Goal: Transaction & Acquisition: Book appointment/travel/reservation

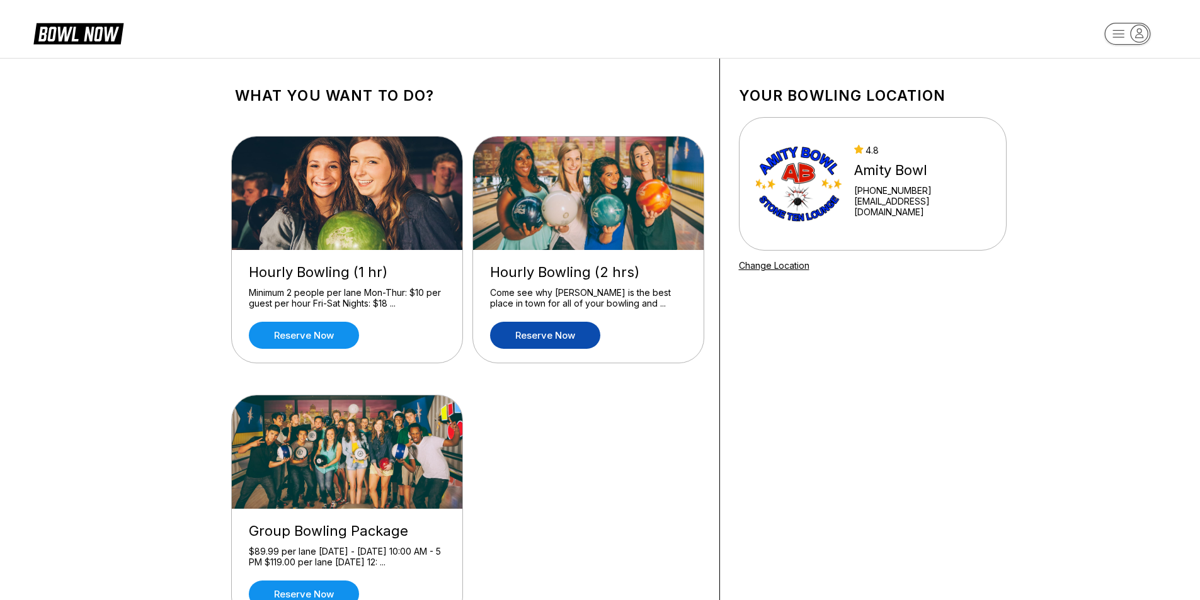
click at [553, 338] on link "Reserve now" at bounding box center [545, 335] width 110 height 27
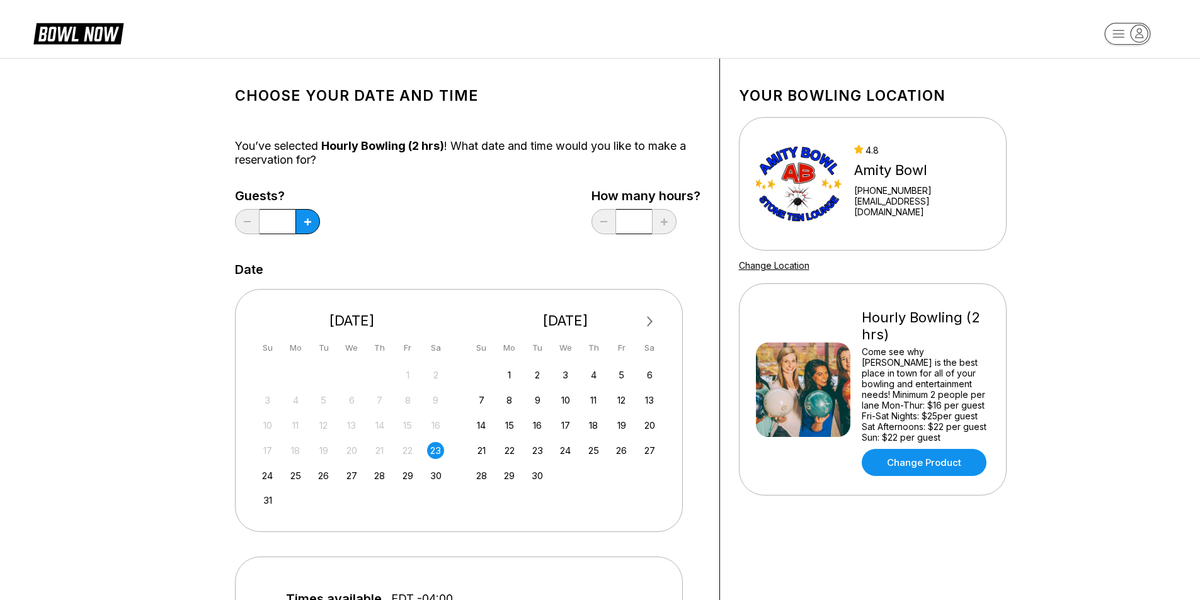
click at [436, 453] on div "23" at bounding box center [435, 450] width 17 height 17
click at [312, 218] on button at bounding box center [307, 221] width 25 height 25
type input "*"
click at [118, 402] on div "Choose your Date and time You’ve selected Hourly Bowling (2 hrs) ! What date an…" at bounding box center [600, 539] width 1200 height 962
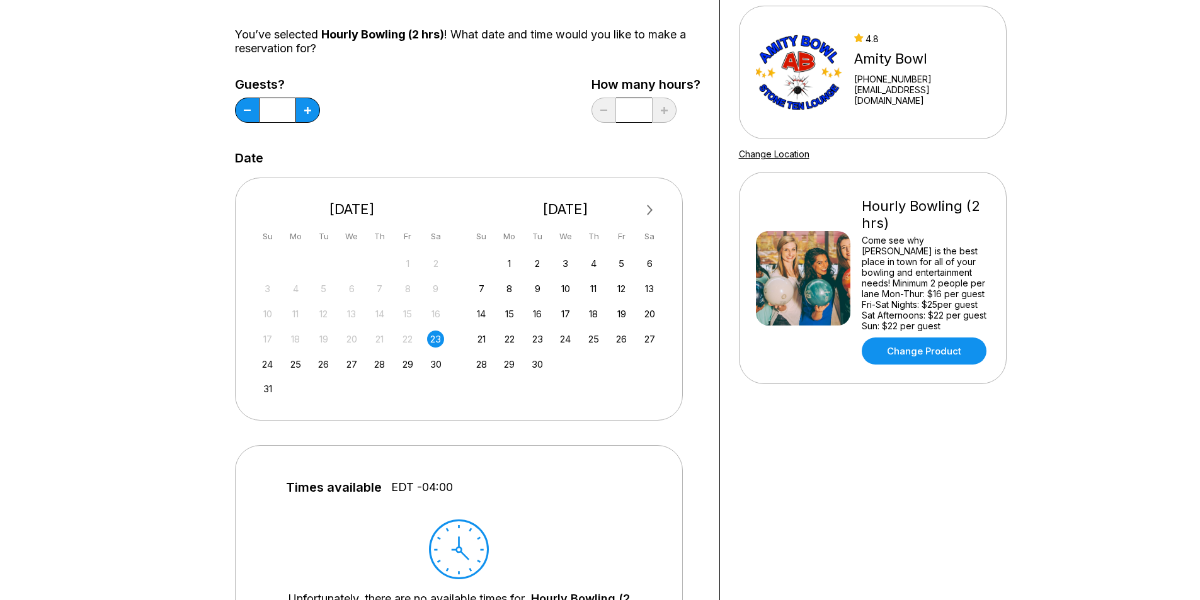
scroll to position [63, 0]
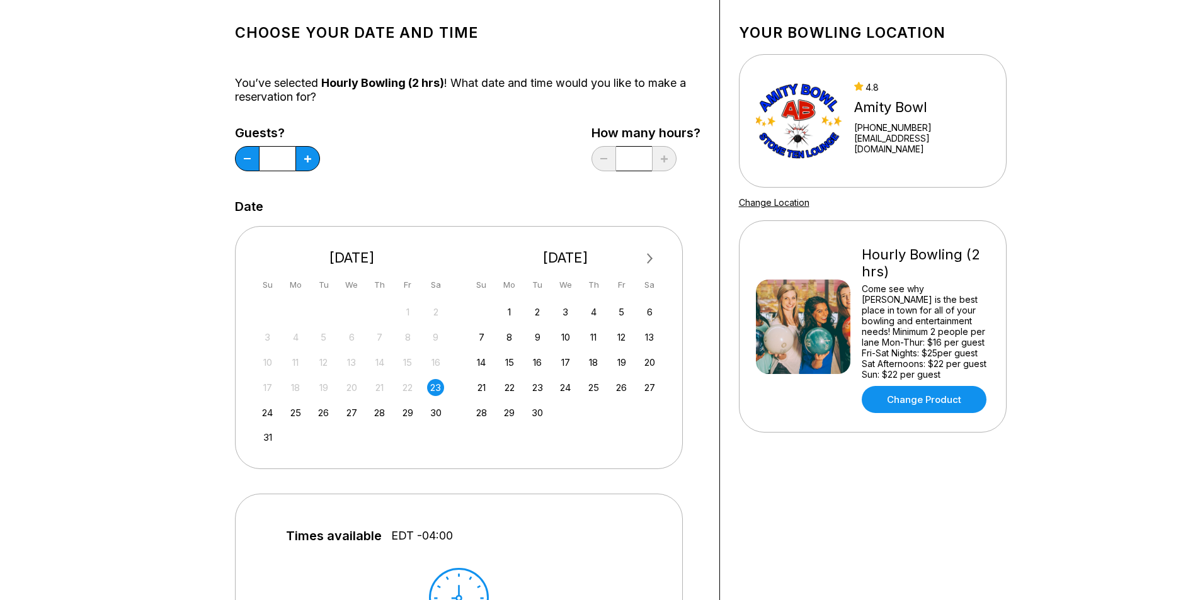
click at [438, 388] on div "23" at bounding box center [435, 387] width 17 height 17
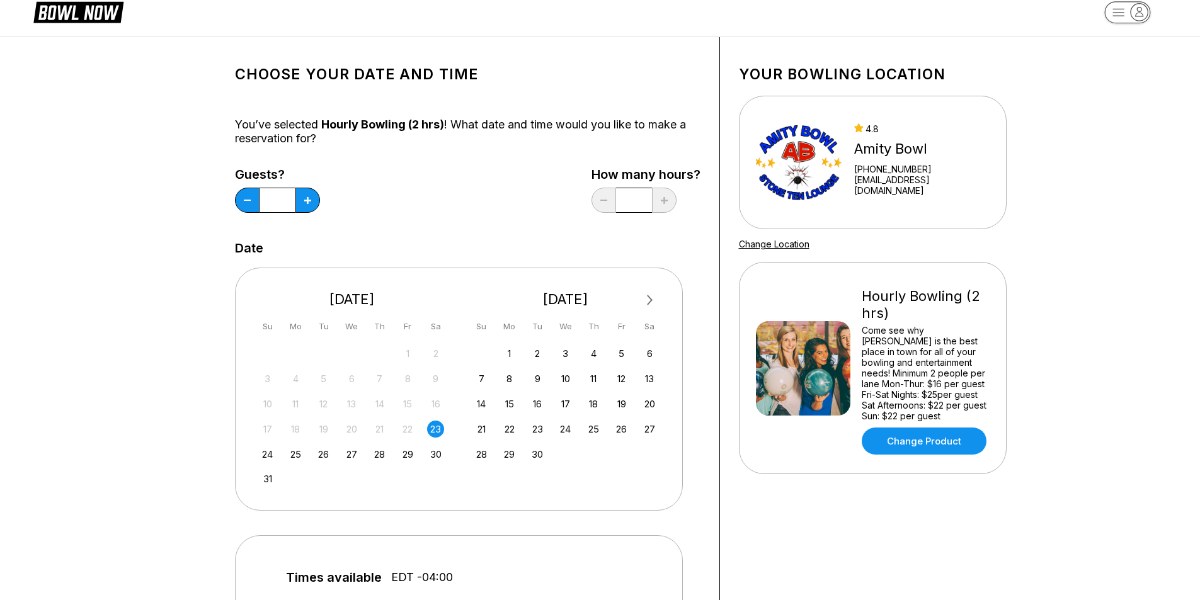
scroll to position [0, 0]
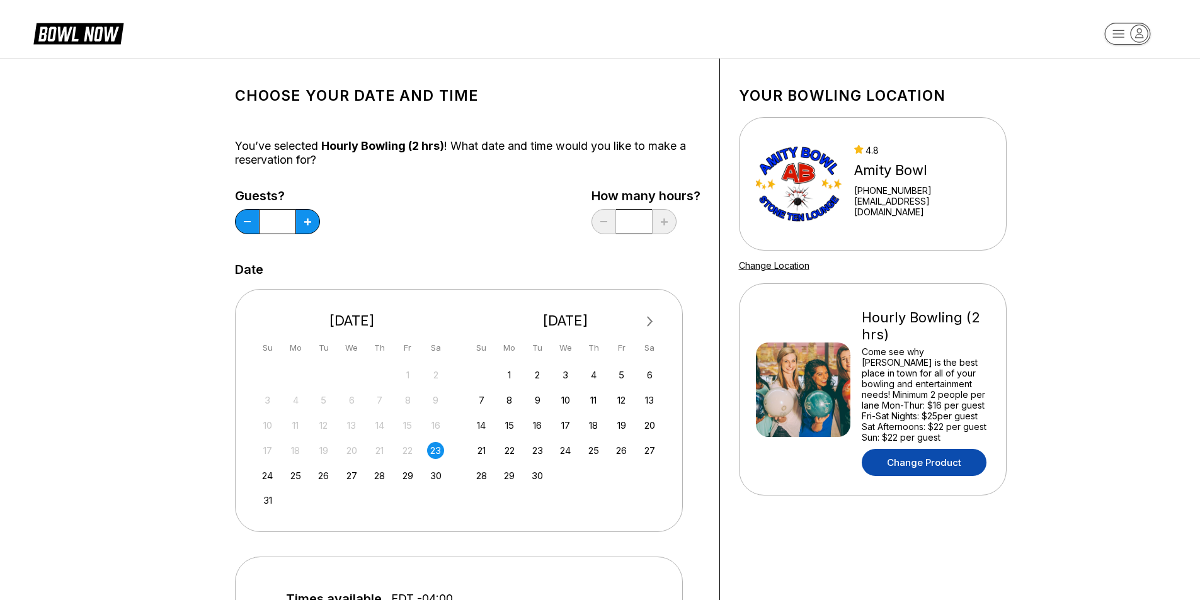
click at [925, 465] on link "Change Product" at bounding box center [923, 462] width 125 height 27
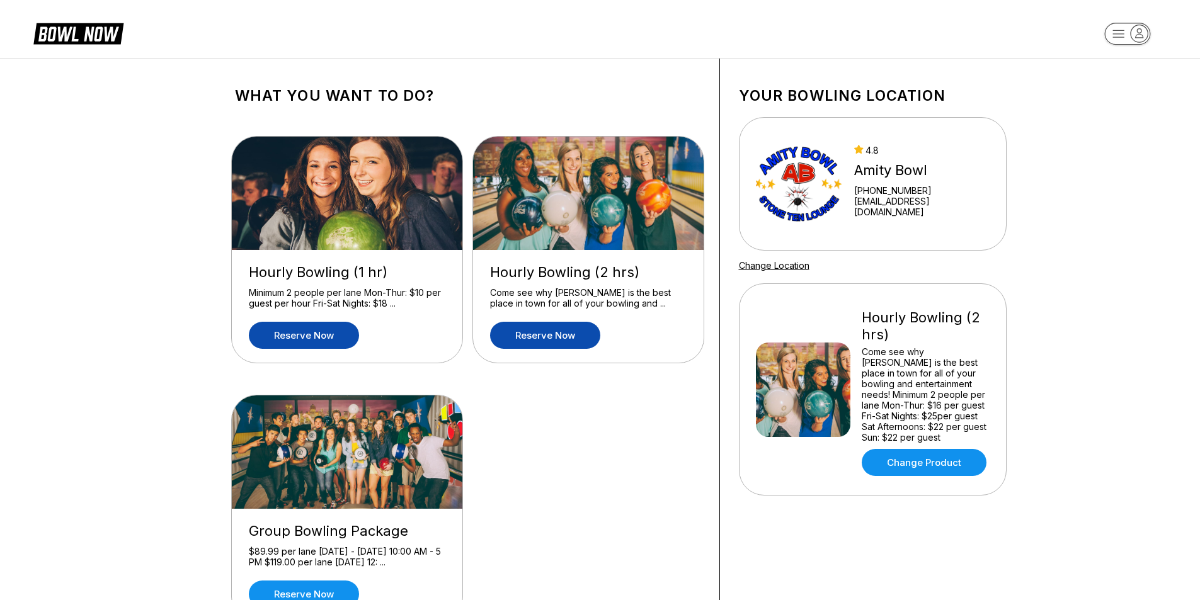
click at [300, 336] on link "Reserve now" at bounding box center [304, 335] width 110 height 27
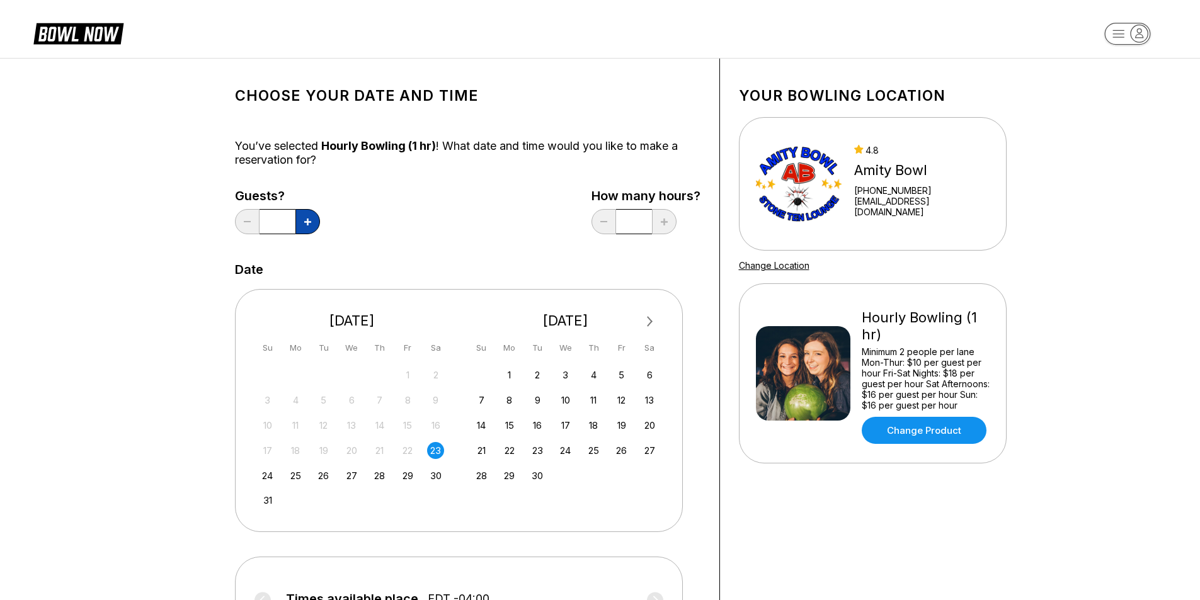
click at [309, 220] on icon at bounding box center [307, 222] width 7 height 7
type input "*"
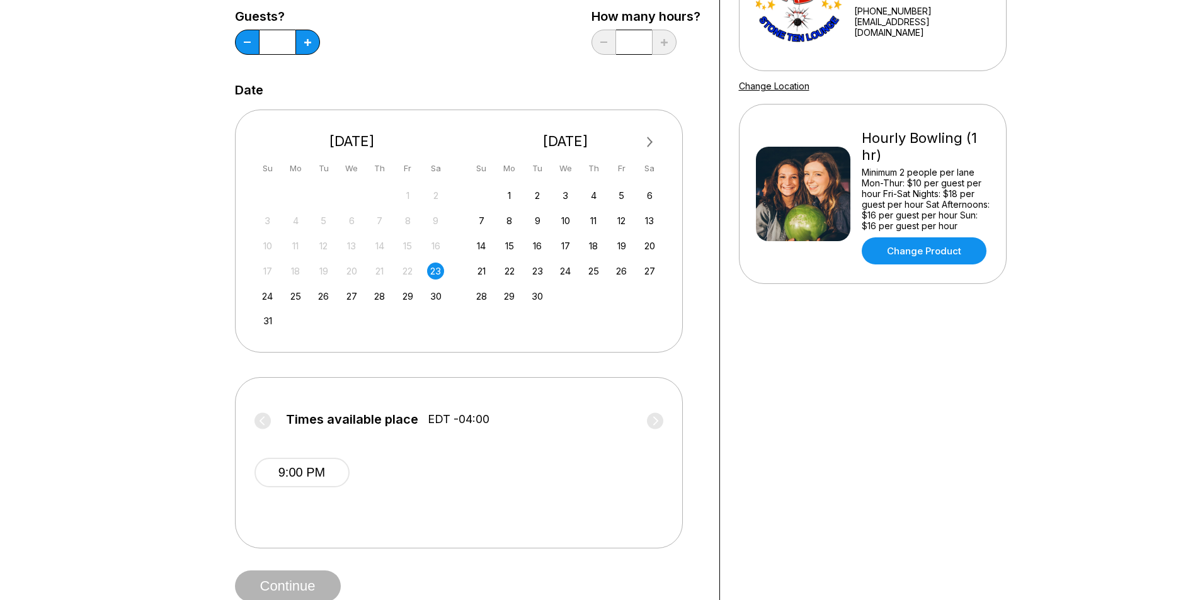
scroll to position [252, 0]
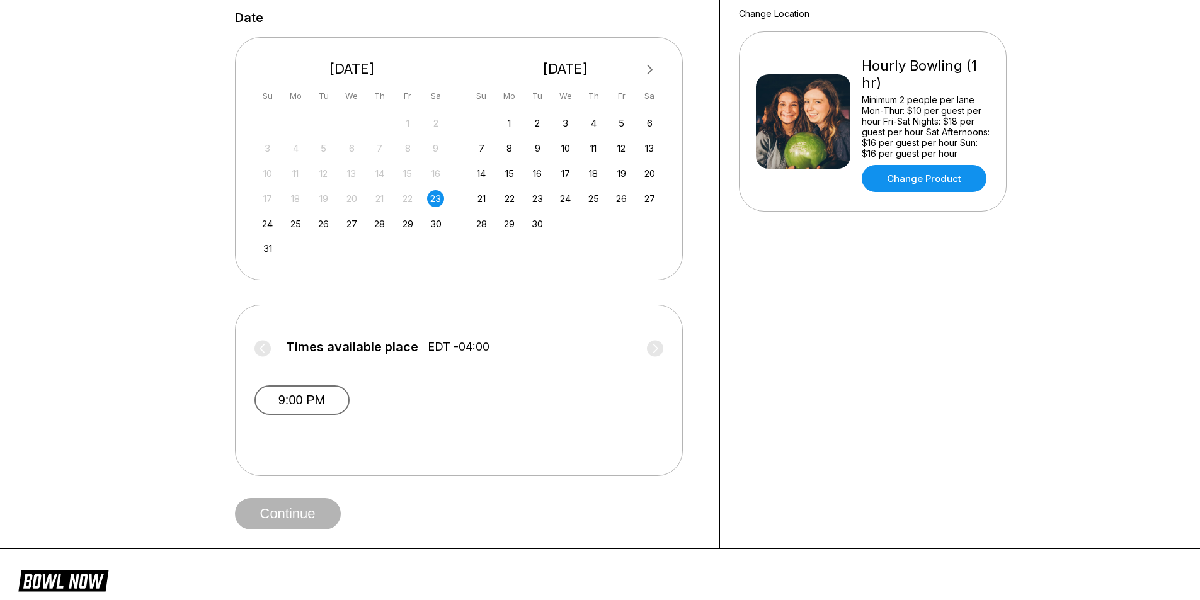
click at [294, 400] on button "9:00 PM" at bounding box center [301, 400] width 95 height 30
click at [293, 515] on button "Continue" at bounding box center [288, 513] width 106 height 31
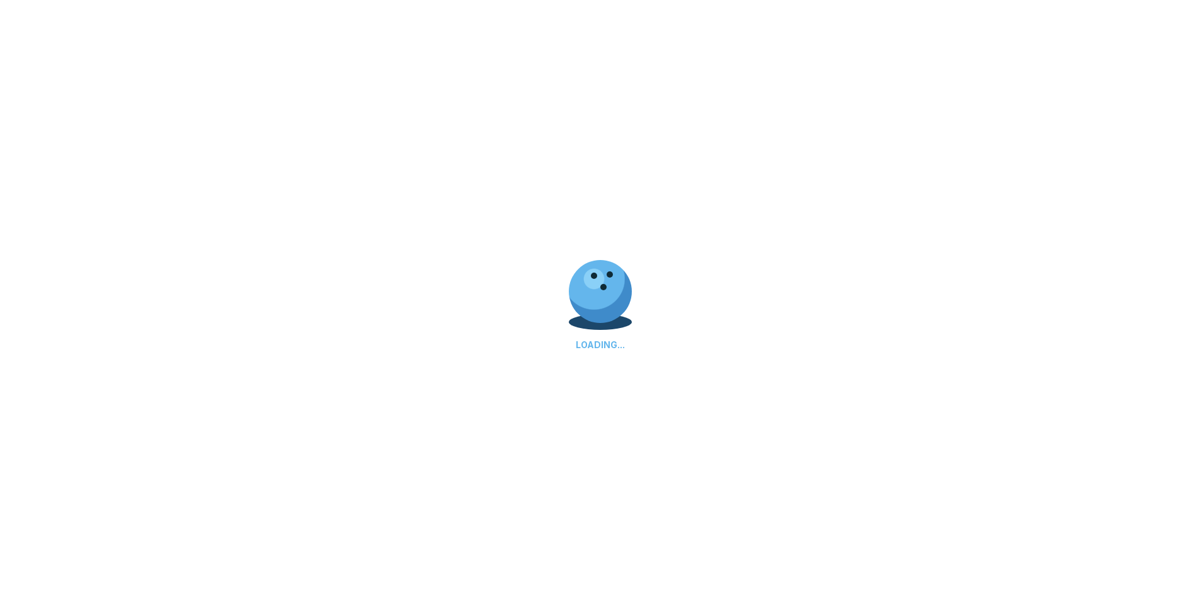
select select "**"
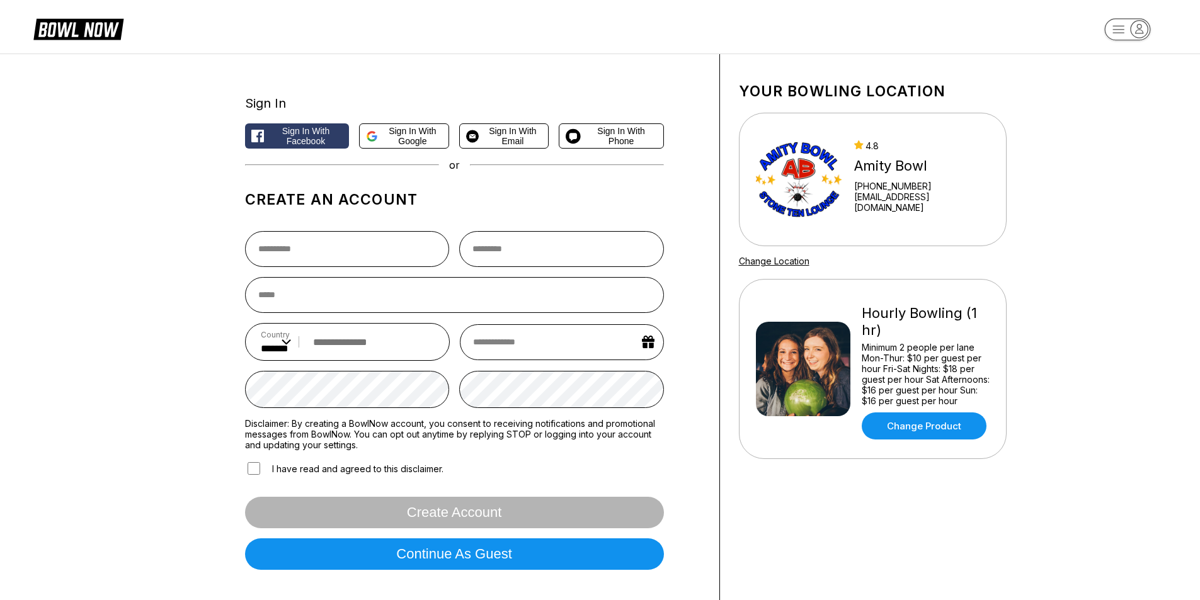
scroll to position [0, 0]
